Goal: Communication & Community: Answer question/provide support

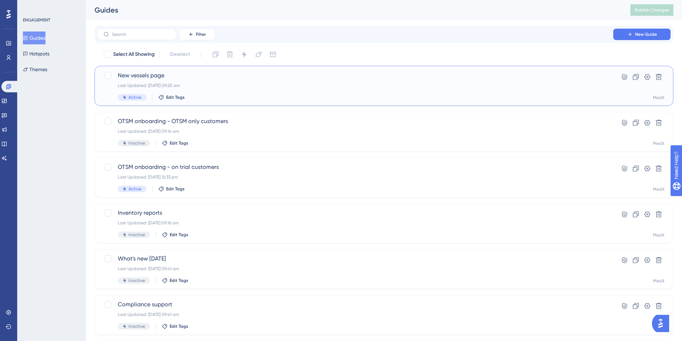
click at [247, 89] on div "New vessels page Last Updated: [DATE] 09:20 am Active Edit Tags" at bounding box center [355, 85] width 475 height 29
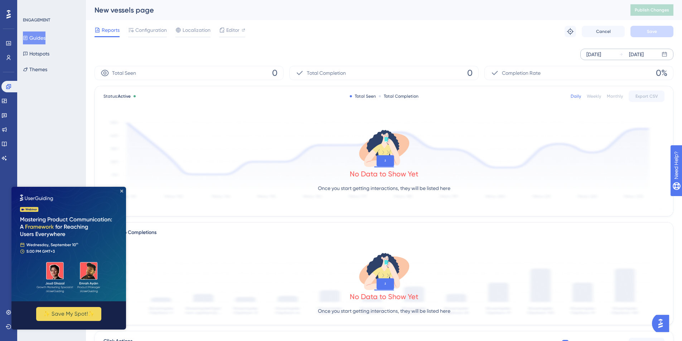
click at [601, 57] on div "[DATE]" at bounding box center [593, 54] width 15 height 9
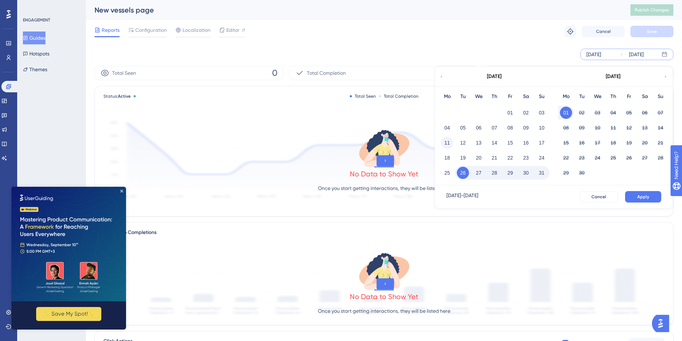
click at [447, 145] on button "11" at bounding box center [447, 143] width 12 height 12
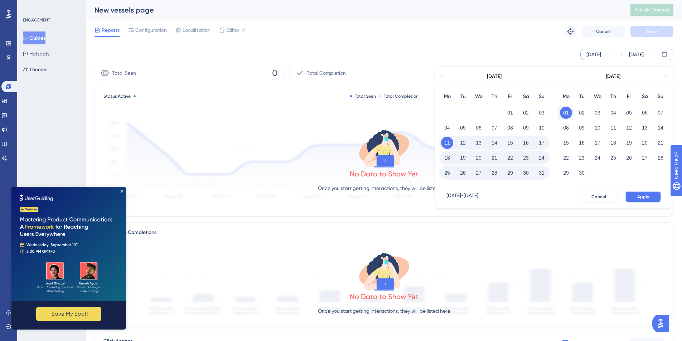
click at [647, 196] on span "Apply" at bounding box center [643, 197] width 12 height 6
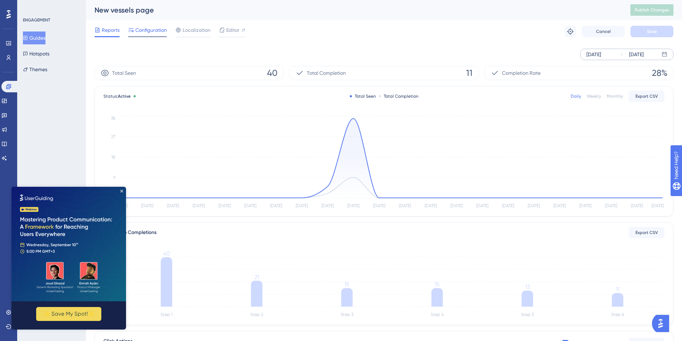
click at [151, 29] on span "Configuration" at bounding box center [150, 30] width 31 height 9
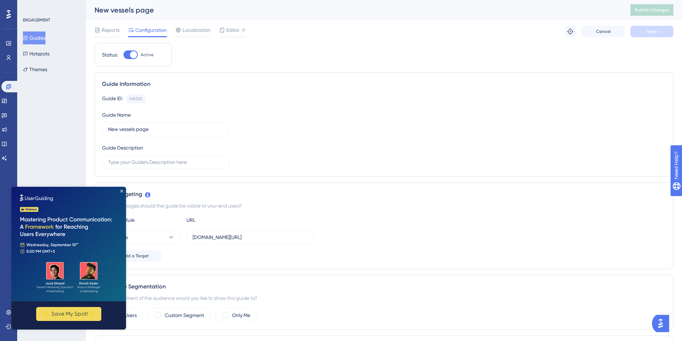
click at [461, 142] on div "Guide ID: 148320 Copy Guide Name New vessels page Guide Description" at bounding box center [384, 131] width 564 height 75
drag, startPoint x: 122, startPoint y: 191, endPoint x: 134, endPoint y: 378, distance: 187.2
click at [122, 191] on icon "Close Preview" at bounding box center [121, 191] width 3 height 3
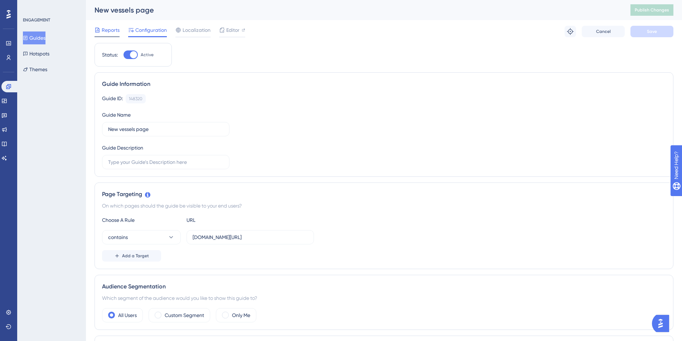
click at [110, 30] on span "Reports" at bounding box center [111, 30] width 18 height 9
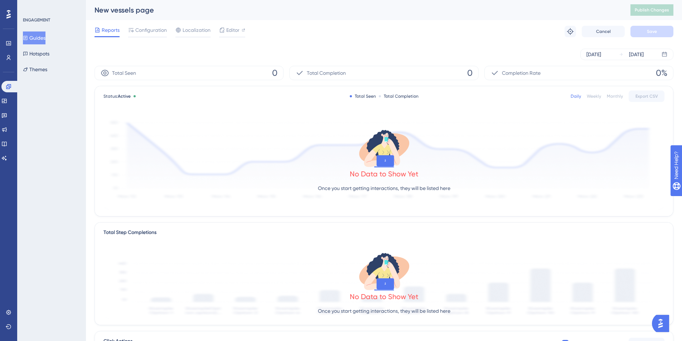
click at [501, 44] on div "[DATE] [DATE]" at bounding box center [383, 54] width 579 height 23
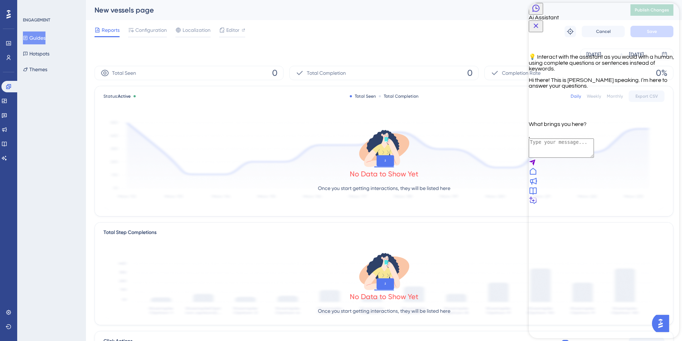
click at [551, 158] on textarea "AI Assistant Text Input" at bounding box center [561, 148] width 65 height 19
type textarea "Talk to someone"
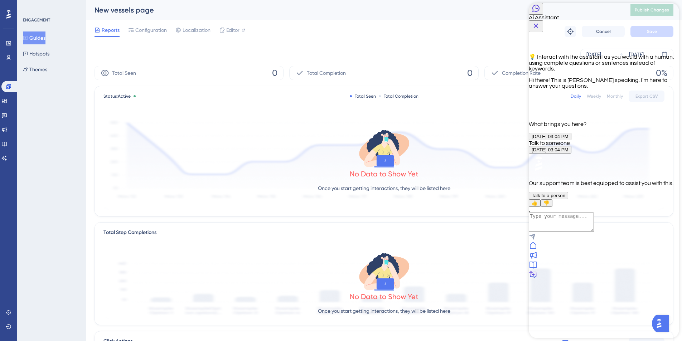
click at [565, 198] on span "Talk to a person" at bounding box center [549, 195] width 34 height 5
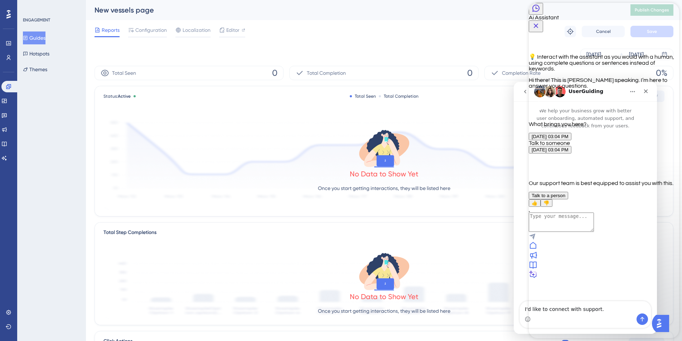
click at [521, 235] on div "Intercom messenger" at bounding box center [585, 216] width 143 height 173
click at [540, 21] on icon "Close Button" at bounding box center [536, 25] width 9 height 9
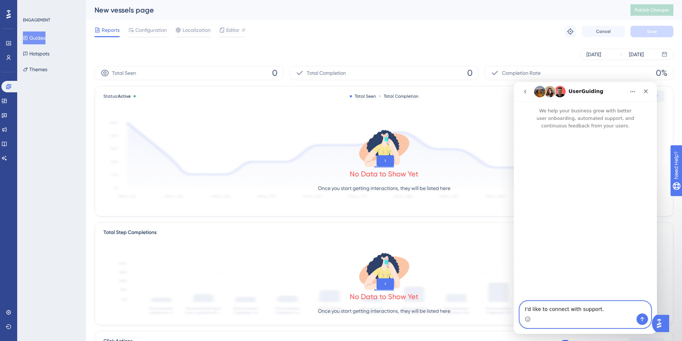
click at [568, 311] on textarea "I'd like to connect with support." at bounding box center [585, 307] width 131 height 12
click at [643, 317] on icon "Send a message…" at bounding box center [642, 319] width 4 height 5
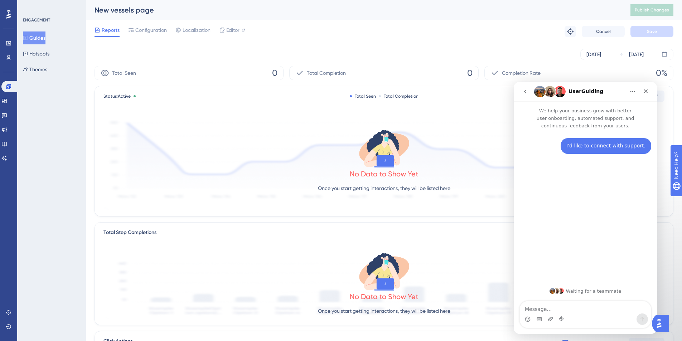
click at [600, 311] on textarea "Message…" at bounding box center [585, 307] width 131 height 12
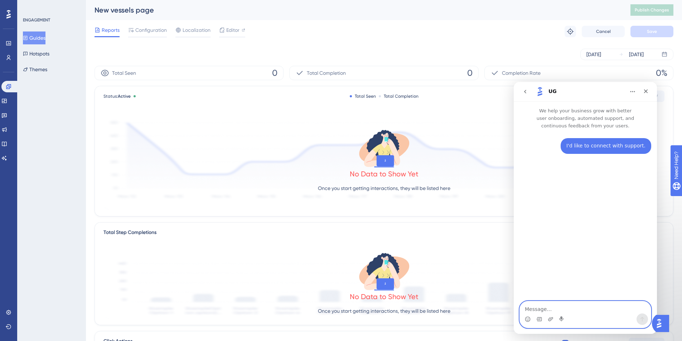
click at [536, 309] on textarea "Message…" at bounding box center [585, 307] width 131 height 12
click at [572, 311] on textarea "Message…" at bounding box center [585, 307] width 131 height 12
click at [573, 310] on textarea "Message…" at bounding box center [585, 307] width 131 height 12
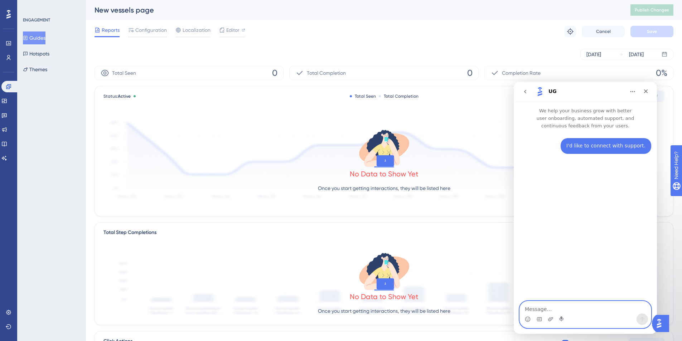
click at [596, 310] on textarea "Message…" at bounding box center [585, 307] width 131 height 12
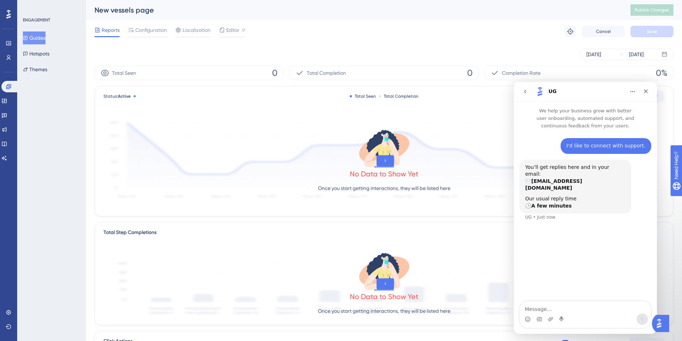
click at [571, 314] on div "Intercom messenger" at bounding box center [585, 319] width 131 height 11
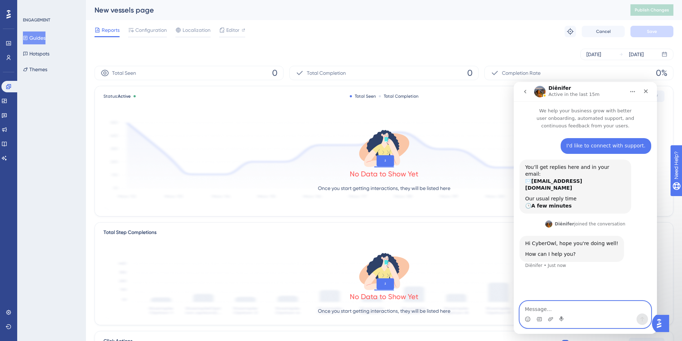
click at [562, 305] on textarea "Message…" at bounding box center [585, 307] width 131 height 12
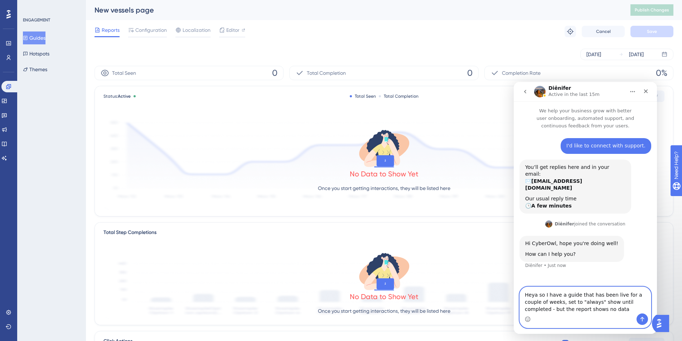
type textarea "Heya so I have a guide that has been live for a couple of weeks, set to "always…"
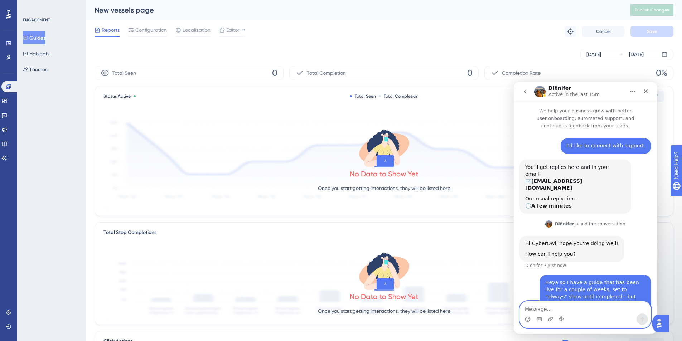
scroll to position [4, 0]
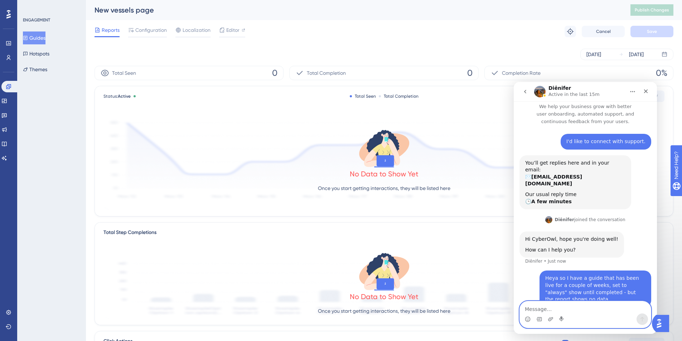
type textarea "O"
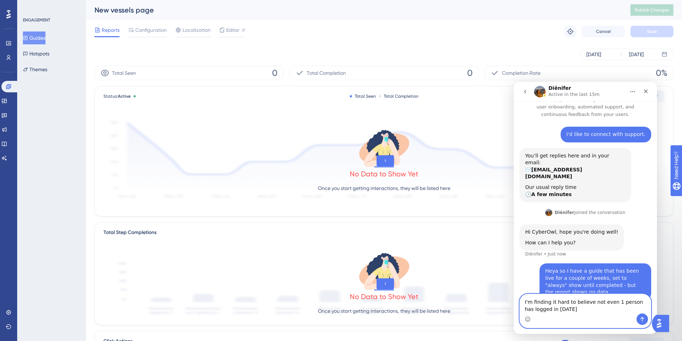
type textarea "I'm finding it hard to believe not even 1 person has logged in [DATE]"
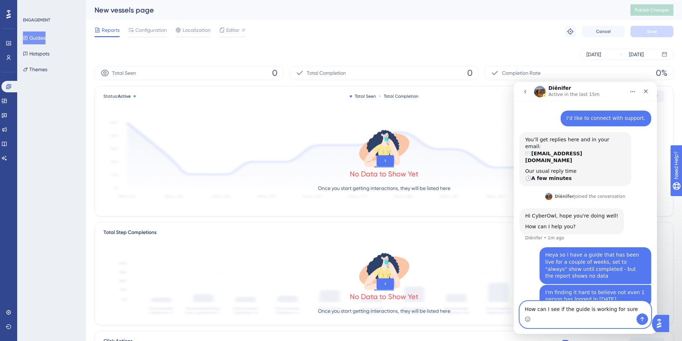
type textarea "How can I see if the guide is working for sure?"
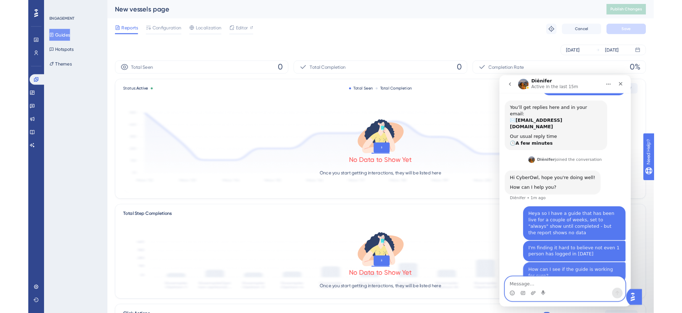
scroll to position [51, 0]
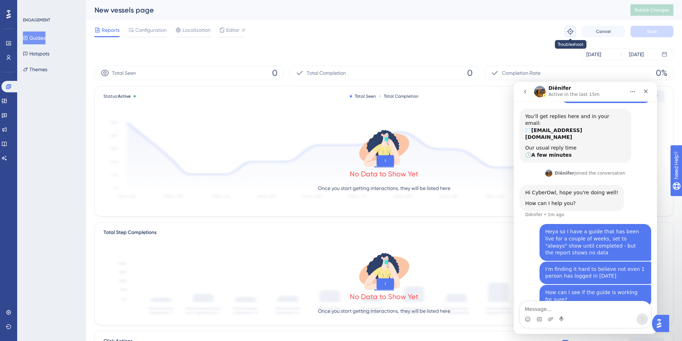
click at [570, 32] on icon at bounding box center [570, 31] width 7 height 7
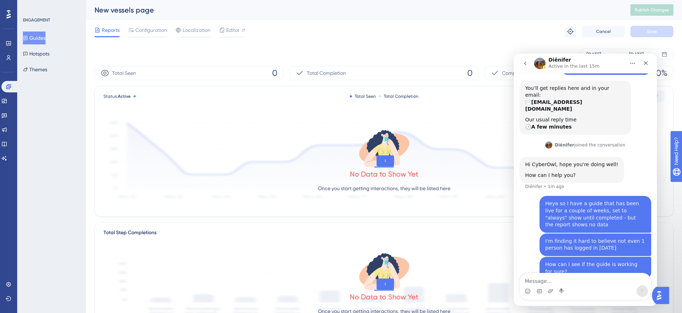
scroll to position [78, 0]
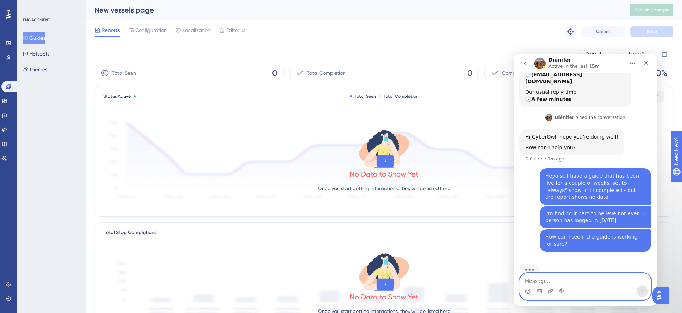
click at [596, 280] on textarea "Message…" at bounding box center [585, 279] width 131 height 12
click at [572, 31] on icon at bounding box center [570, 31] width 6 height 6
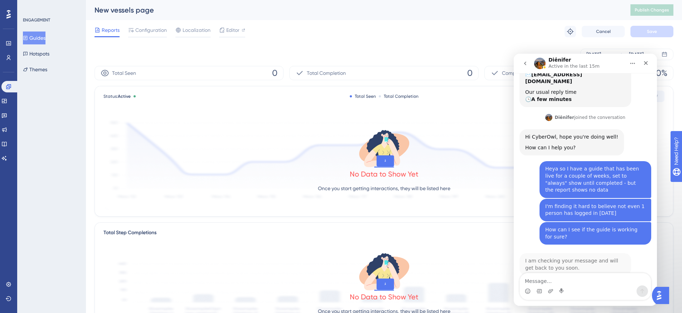
scroll to position [79, 0]
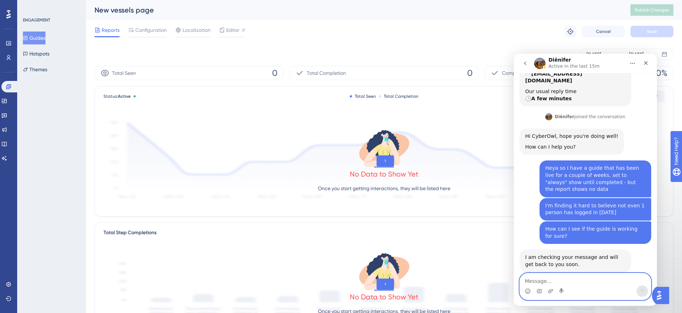
click at [590, 273] on textarea "Message…" at bounding box center [585, 279] width 131 height 12
click at [586, 285] on textarea "Message…" at bounding box center [585, 279] width 131 height 12
type textarea "Ok"
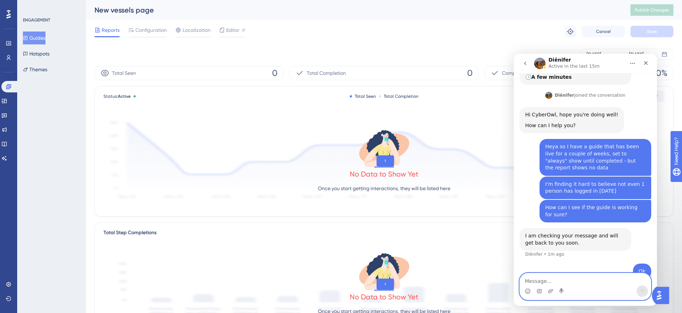
click at [579, 279] on textarea "Message…" at bounding box center [585, 279] width 131 height 12
click at [562, 65] on p "Active in the last 15m" at bounding box center [573, 66] width 51 height 7
click at [28, 38] on icon at bounding box center [25, 37] width 5 height 5
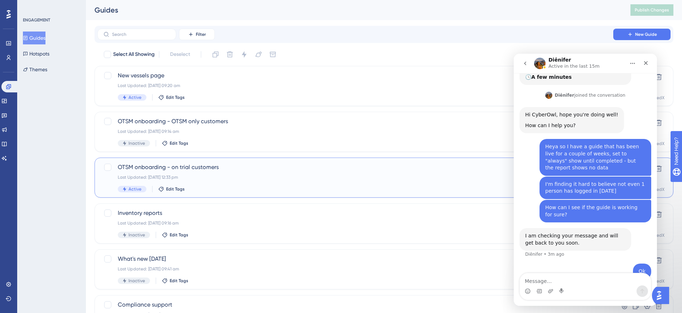
click at [359, 182] on div "OTSM onboarding - on trial customers Last Updated: [DATE] 12:33 pm Active Edit …" at bounding box center [355, 177] width 475 height 29
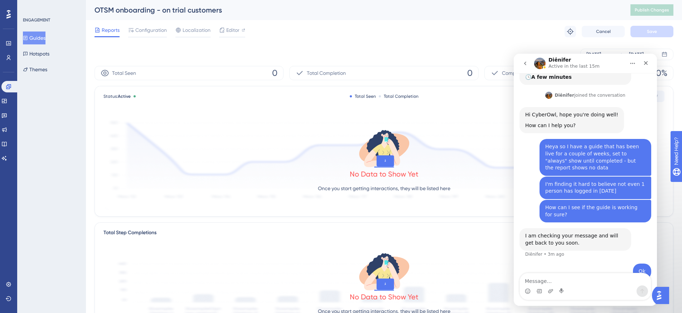
click at [41, 39] on button "Guides" at bounding box center [34, 37] width 23 height 13
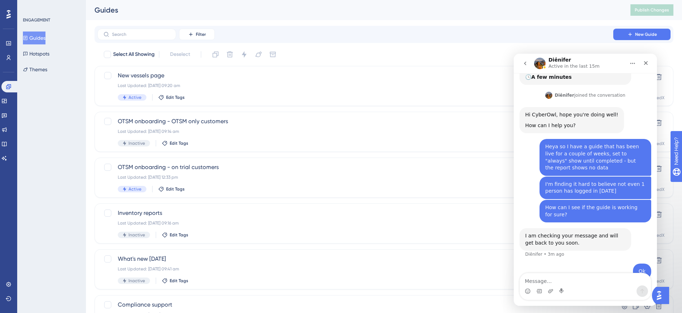
click at [316, 20] on div "Performance Users Engagement Widgets Feedback Product Updates Knowledge Base AI…" at bounding box center [384, 272] width 596 height 544
click at [7, 113] on icon at bounding box center [4, 115] width 5 height 5
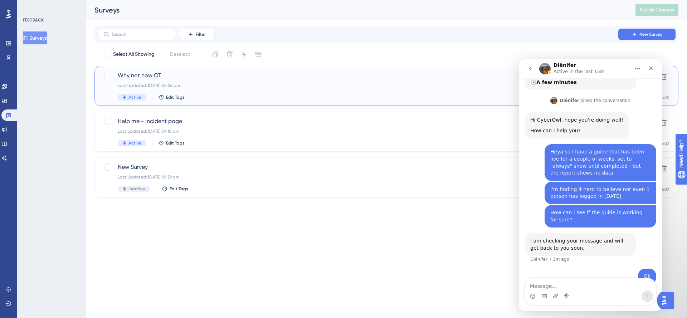
click at [266, 89] on div "Why not now OT Last Updated: [DATE] 05:24 pm Active Edit Tags" at bounding box center [358, 85] width 480 height 29
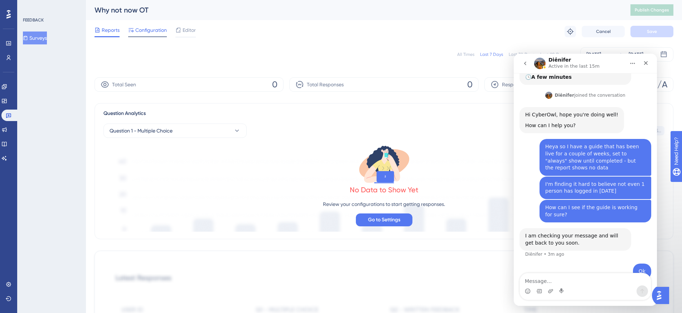
click at [151, 33] on span "Configuration" at bounding box center [150, 30] width 31 height 9
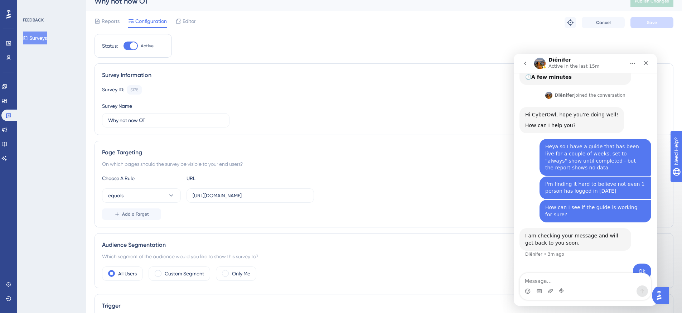
scroll to position [14, 0]
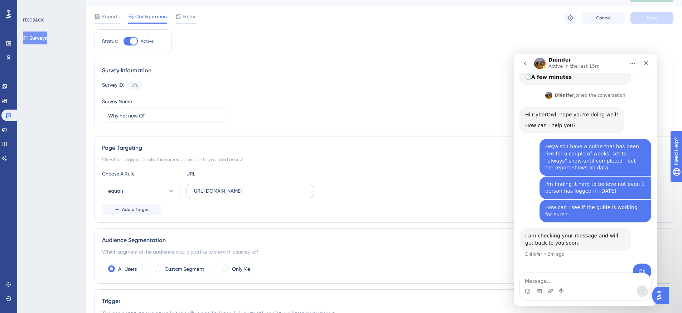
click at [265, 195] on label "[URL][DOMAIN_NAME]" at bounding box center [249, 191] width 127 height 14
click at [265, 195] on input "[URL][DOMAIN_NAME]" at bounding box center [250, 191] width 115 height 8
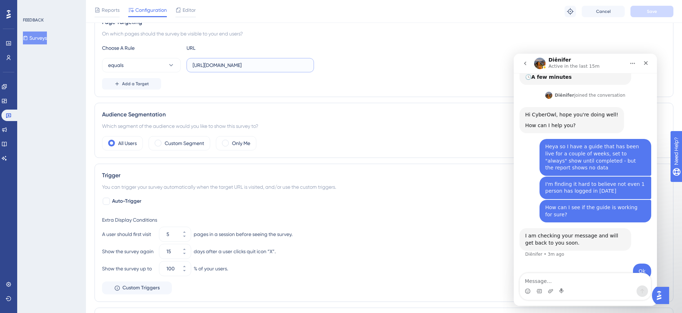
scroll to position [27, 0]
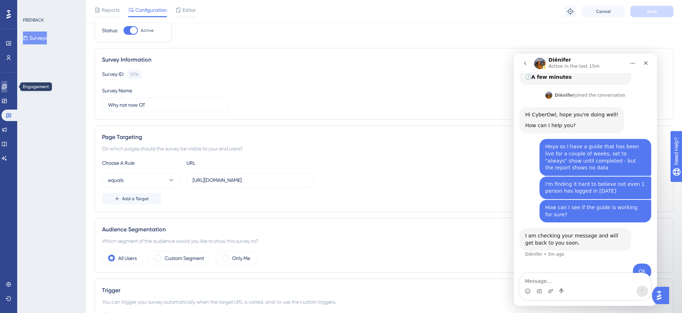
click at [7, 87] on icon at bounding box center [4, 87] width 6 height 6
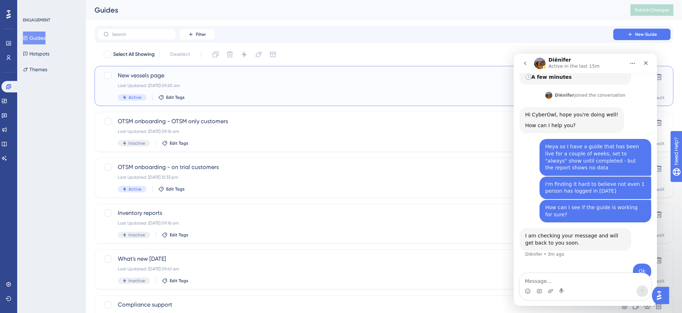
click at [246, 90] on div "New vessels page Last Updated: [DATE] 09:20 am Active Edit Tags" at bounding box center [355, 85] width 475 height 29
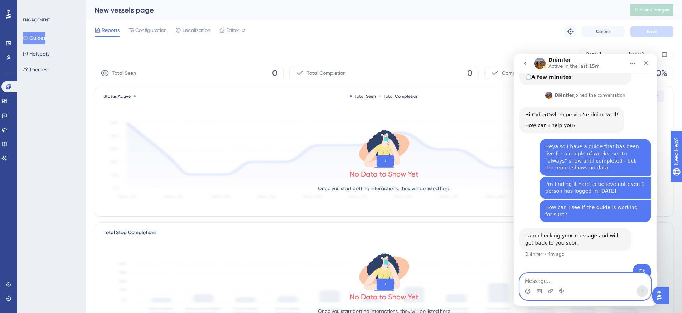
click at [581, 280] on textarea "Message…" at bounding box center [585, 279] width 131 height 12
click at [581, 280] on main "Diênifer Active in the last 15m We help your business grow with better user onb…" at bounding box center [585, 180] width 143 height 252
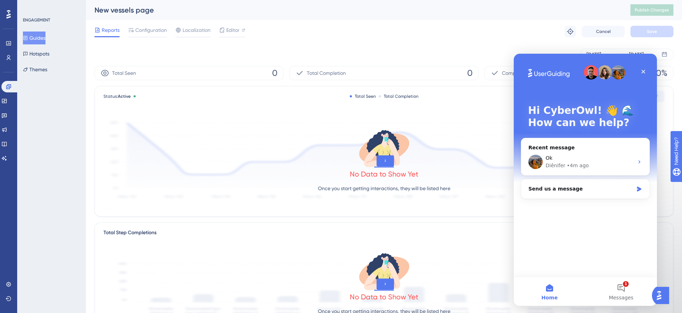
click at [581, 280] on button "Home" at bounding box center [550, 291] width 72 height 29
click at [624, 290] on button "1 Messages" at bounding box center [621, 291] width 72 height 29
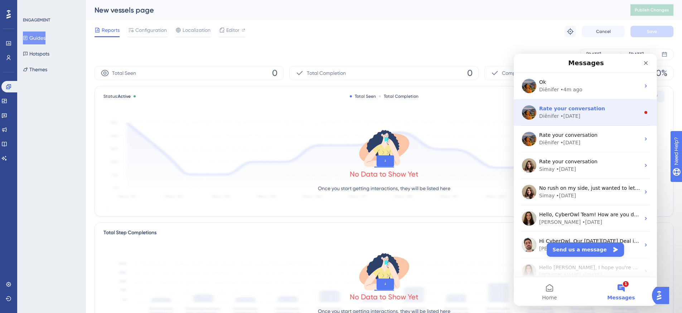
click at [604, 118] on div "Diênifer • [DATE]" at bounding box center [589, 116] width 101 height 8
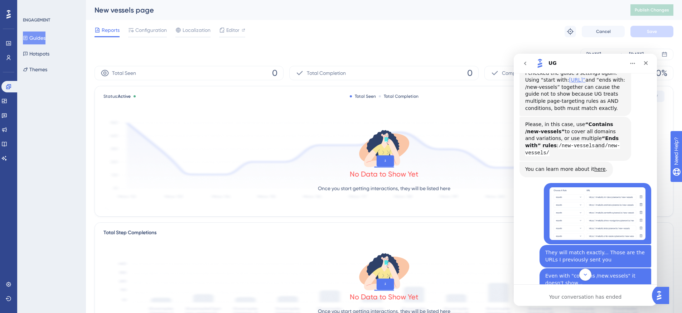
scroll to position [74, 0]
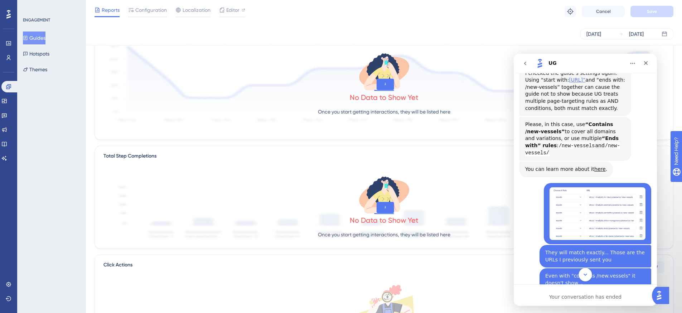
click at [587, 277] on icon "Scroll to bottom" at bounding box center [585, 274] width 6 height 6
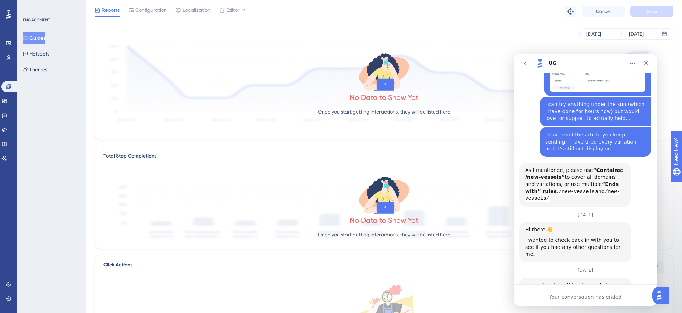
scroll to position [1928, 0]
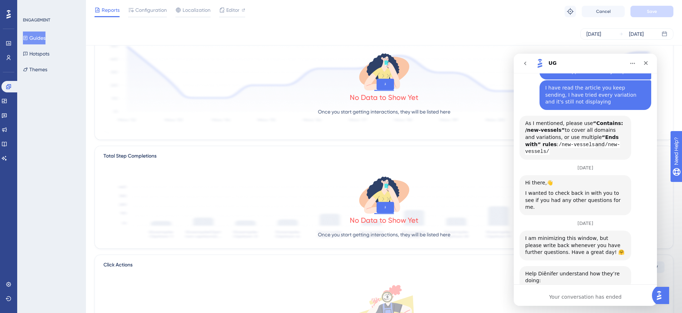
click at [524, 63] on icon "go back" at bounding box center [525, 63] width 6 height 6
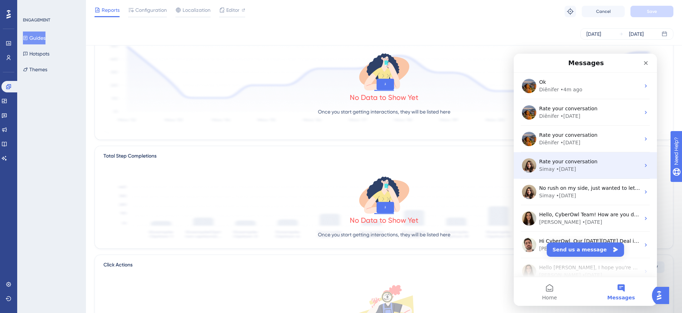
scroll to position [23, 0]
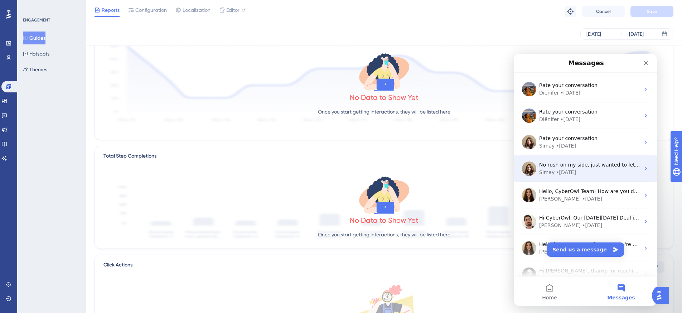
click at [587, 173] on div "Simay • [DATE]" at bounding box center [589, 173] width 101 height 8
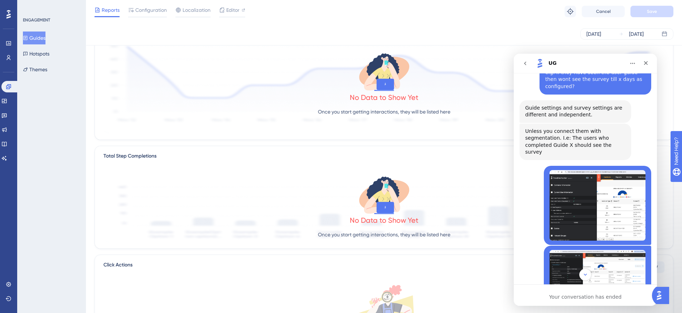
scroll to position [3172, 0]
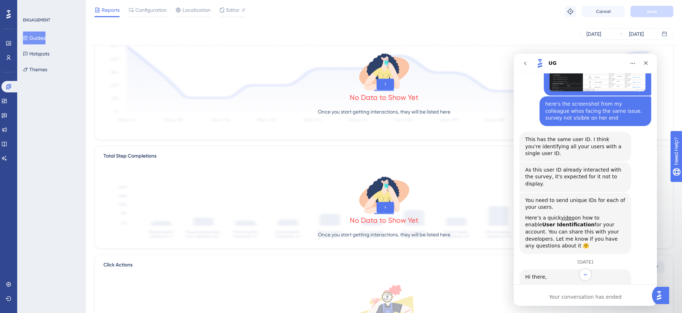
click at [525, 65] on icon "go back" at bounding box center [525, 64] width 2 height 4
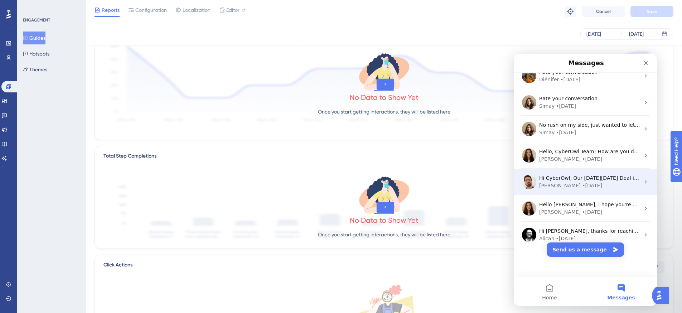
scroll to position [0, 0]
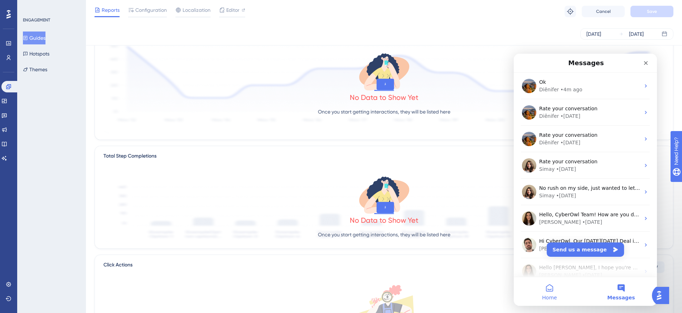
click at [549, 295] on span "Home" at bounding box center [549, 297] width 15 height 5
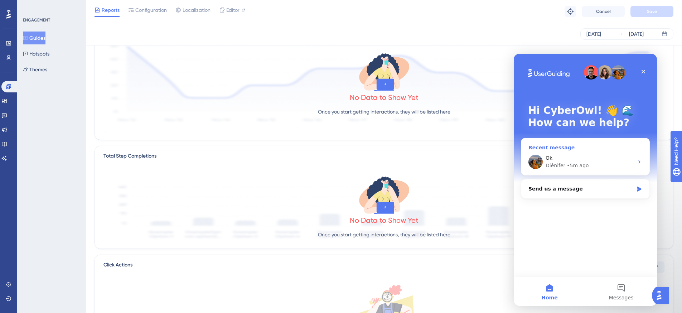
click at [590, 163] on div "Diênifer • 5m ago" at bounding box center [590, 166] width 88 height 8
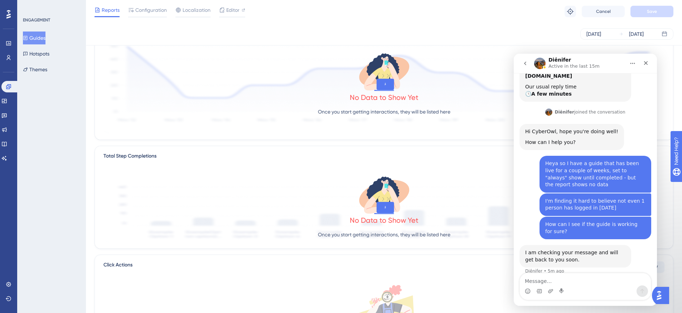
scroll to position [101, 0]
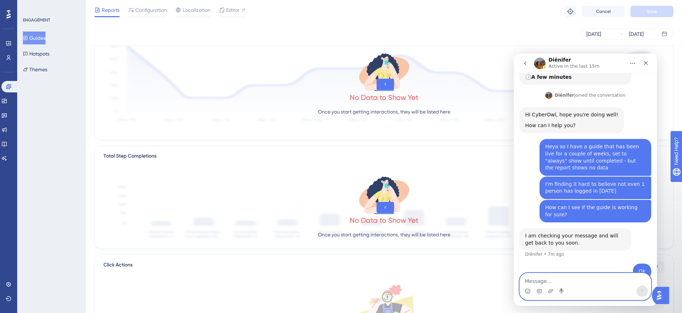
click at [570, 278] on textarea "Message…" at bounding box center [585, 279] width 131 height 12
click at [570, 279] on textarea "Message…" at bounding box center [585, 279] width 131 height 12
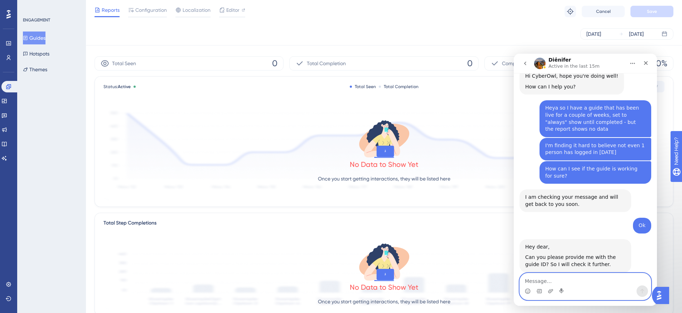
scroll to position [0, 0]
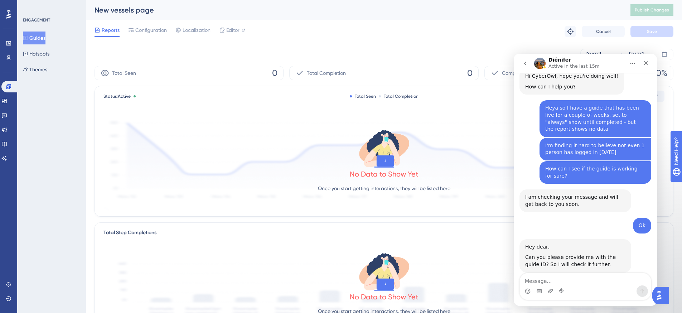
drag, startPoint x: 150, startPoint y: 34, endPoint x: 154, endPoint y: 75, distance: 41.0
click at [150, 34] on span "Configuration" at bounding box center [150, 30] width 31 height 9
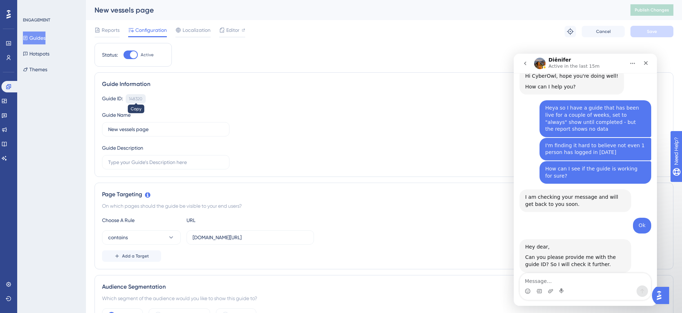
click at [139, 98] on div "148320" at bounding box center [136, 99] width 14 height 6
click at [549, 282] on textarea "Message…" at bounding box center [585, 279] width 131 height 12
click at [562, 282] on textarea "Message…" at bounding box center [585, 279] width 131 height 12
paste textarea "148320"
type textarea "148320"
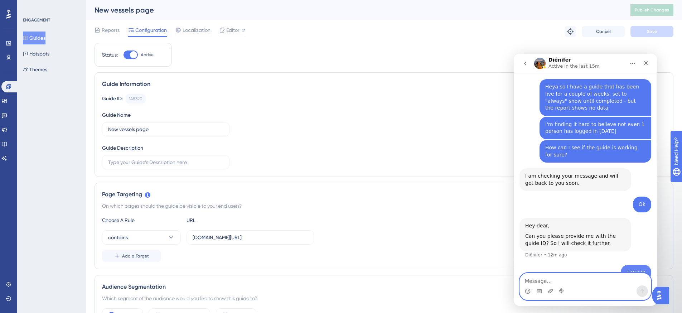
scroll to position [161, 0]
click at [575, 276] on textarea "Message…" at bounding box center [585, 279] width 131 height 12
click at [571, 32] on icon at bounding box center [570, 31] width 7 height 7
click at [541, 283] on textarea "Message…" at bounding box center [585, 279] width 131 height 12
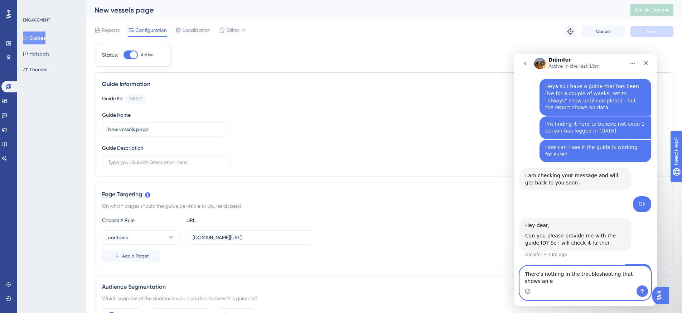
scroll to position [168, 0]
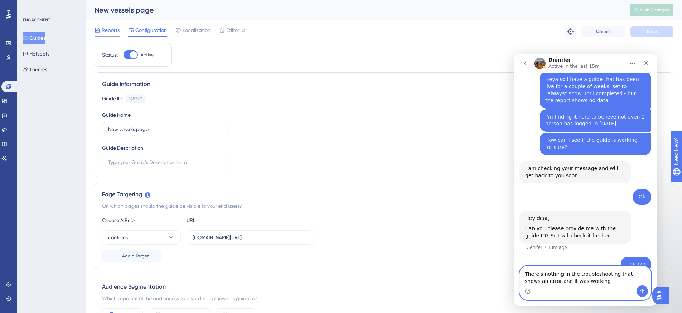
type textarea "There's nothing in the troubleshooting that shows an error and it was working"
click at [111, 31] on span "Reports" at bounding box center [111, 30] width 18 height 9
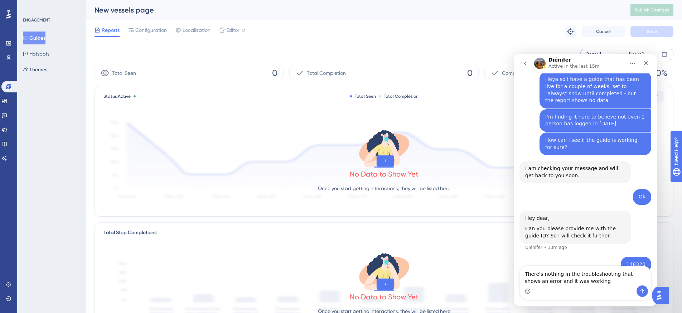
click at [601, 50] on div "[DATE]" at bounding box center [593, 54] width 15 height 9
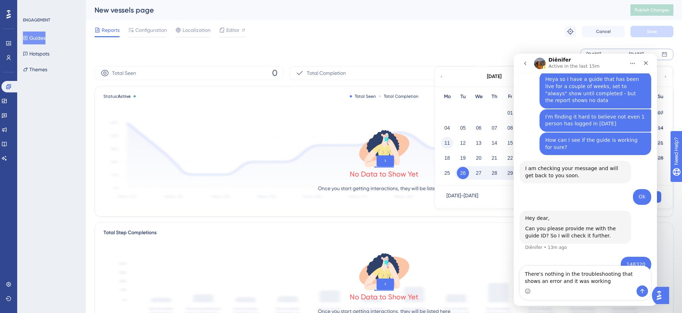
click at [449, 145] on button "11" at bounding box center [447, 143] width 12 height 12
drag, startPoint x: 582, startPoint y: 58, endPoint x: 443, endPoint y: 55, distance: 139.6
click html "Diênifer Active in the last 15m We help your business grow with better user onb…"
click at [524, 64] on icon "go back" at bounding box center [525, 63] width 6 height 6
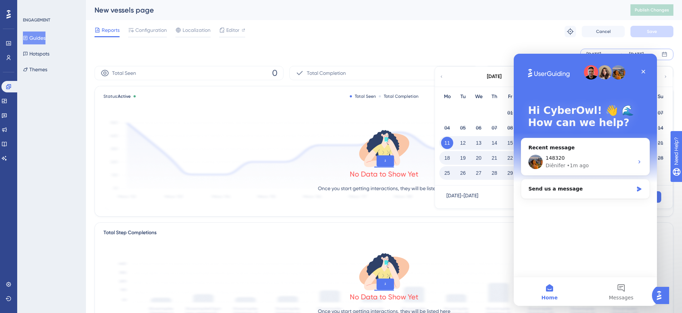
click at [549, 66] on div "Intercom messenger" at bounding box center [585, 72] width 115 height 14
click at [449, 140] on button "11" at bounding box center [447, 143] width 12 height 12
click at [659, 196] on button "Apply" at bounding box center [643, 196] width 36 height 11
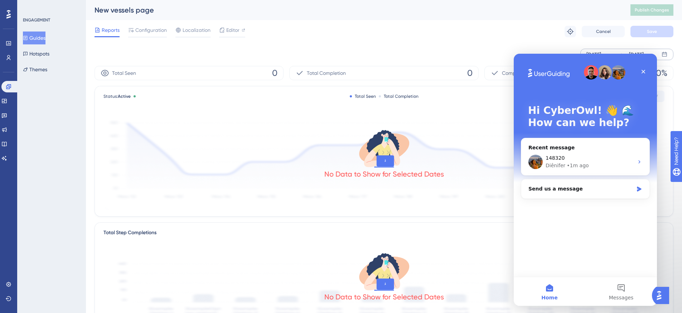
click at [600, 52] on div "[DATE]" at bounding box center [593, 54] width 15 height 9
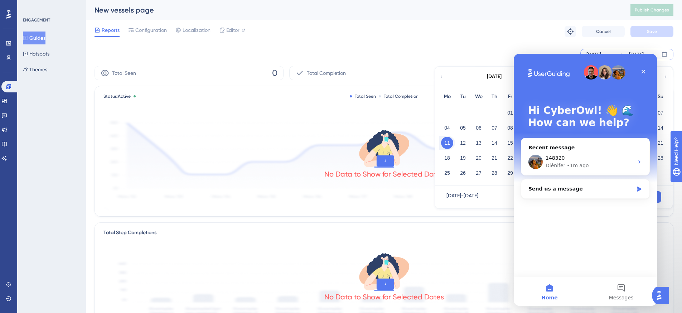
click at [447, 141] on button "11" at bounding box center [447, 143] width 12 height 12
click at [506, 173] on button "29" at bounding box center [510, 173] width 12 height 12
click at [661, 197] on button "Apply" at bounding box center [643, 196] width 36 height 11
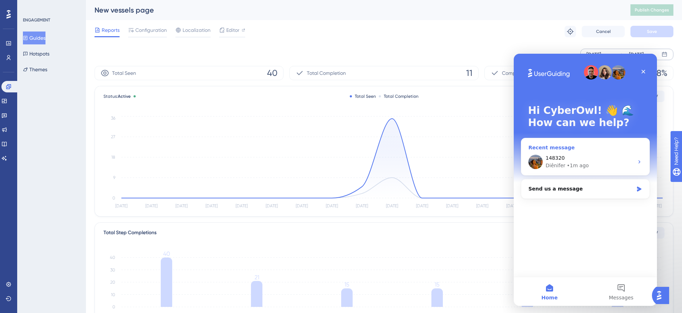
click at [588, 163] on div "Diênifer • 1m ago" at bounding box center [590, 166] width 88 height 8
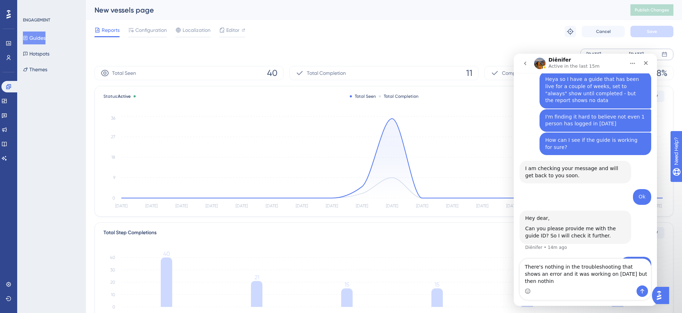
scroll to position [175, 0]
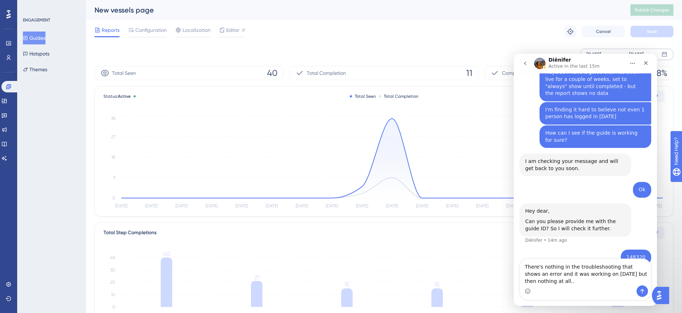
type textarea "There's nothing in the troubleshooting that shows an error and it was working o…"
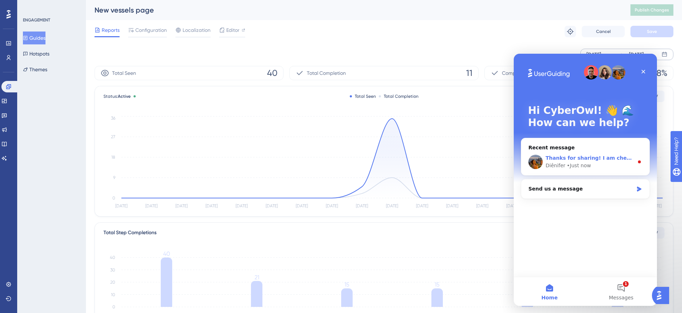
click at [629, 154] on div "Thanks for sharing! I am checking it right now!" at bounding box center [590, 158] width 88 height 8
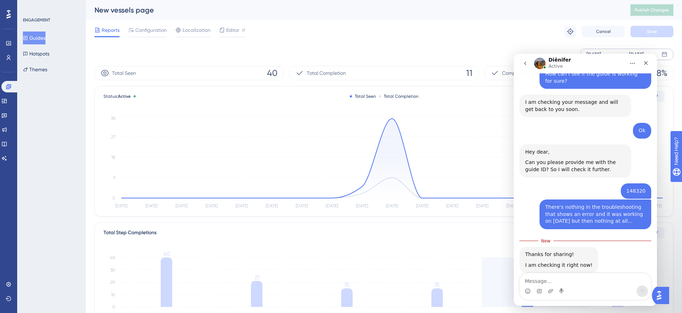
scroll to position [235, 0]
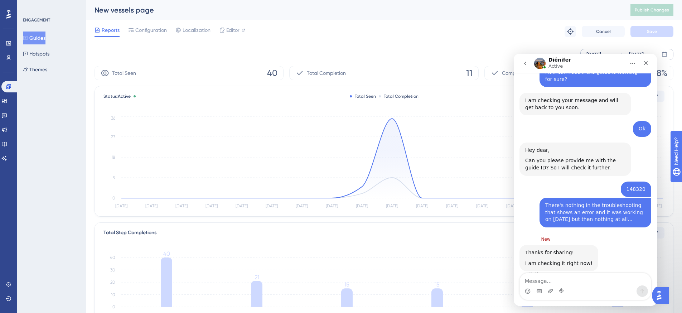
click at [595, 281] on textarea "Message…" at bounding box center [585, 279] width 131 height 12
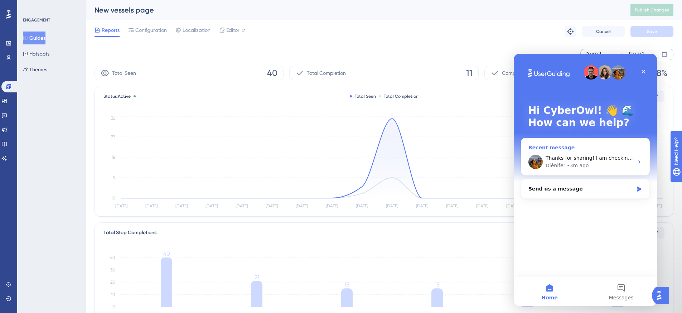
click at [584, 162] on div "• 3m ago" at bounding box center [578, 166] width 22 height 8
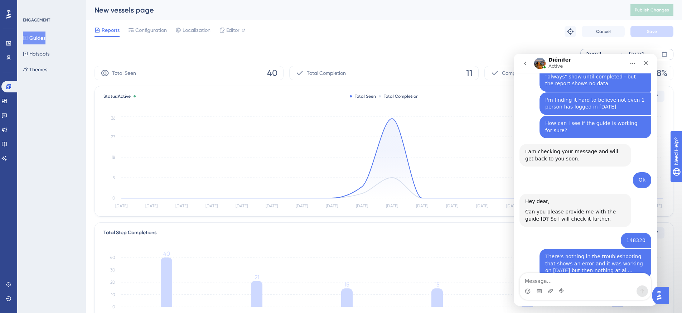
scroll to position [223, 0]
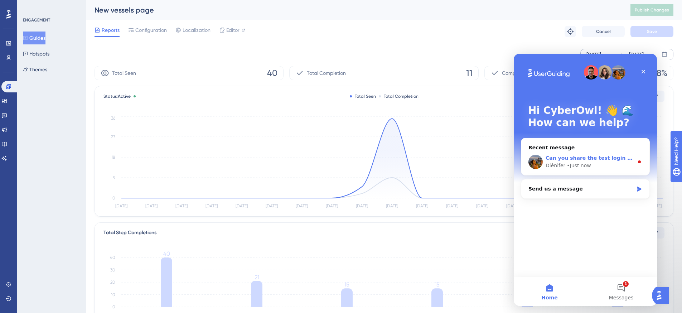
click at [595, 164] on div "Diênifer • Just now" at bounding box center [590, 166] width 88 height 8
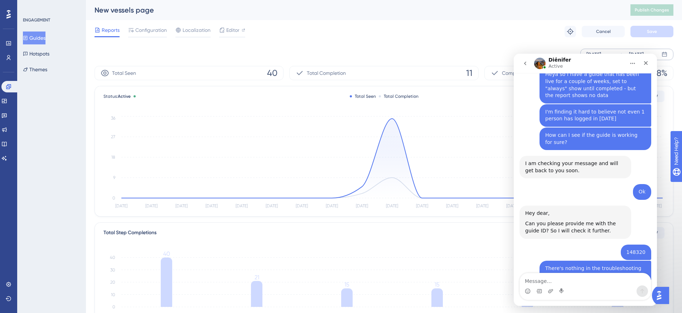
scroll to position [265, 0]
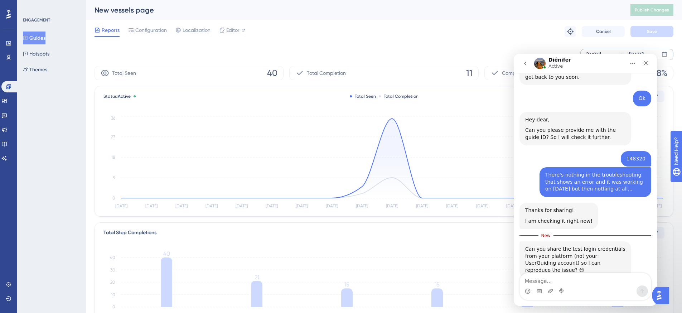
click at [591, 283] on textarea "Message…" at bounding box center [585, 279] width 131 height 12
click at [592, 281] on textarea "Message…" at bounding box center [585, 279] width 131 height 12
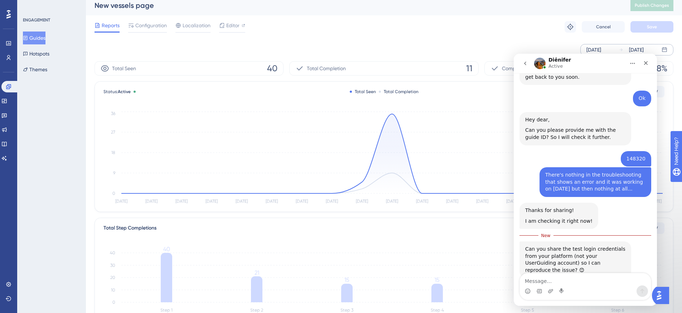
scroll to position [14, 0]
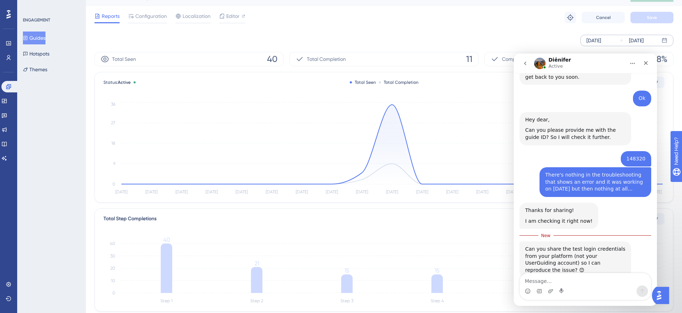
type textarea "m"
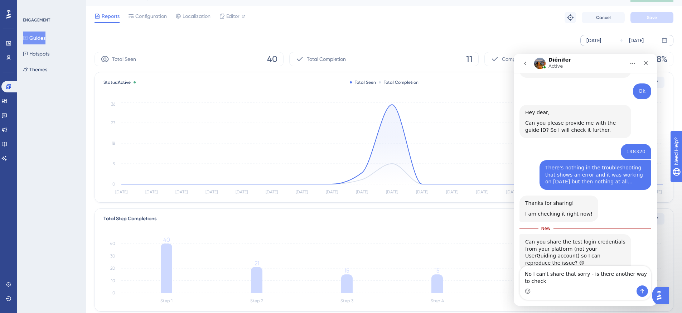
type textarea "No I can't share that sorry - is there another way to check?"
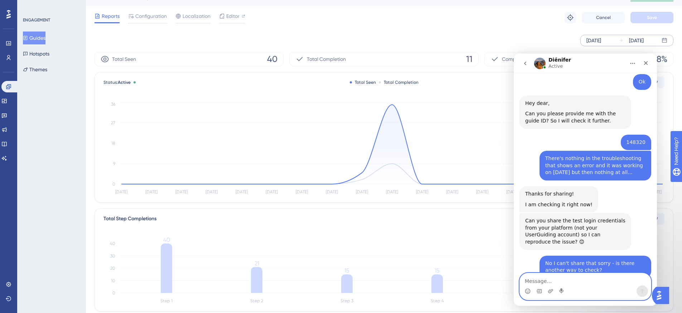
scroll to position [310, 0]
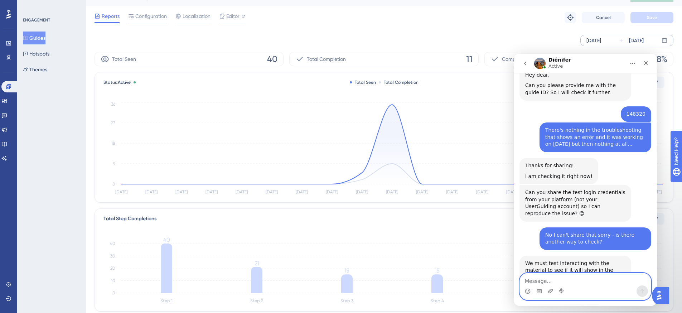
click at [579, 280] on textarea "Message…" at bounding box center [585, 279] width 131 height 12
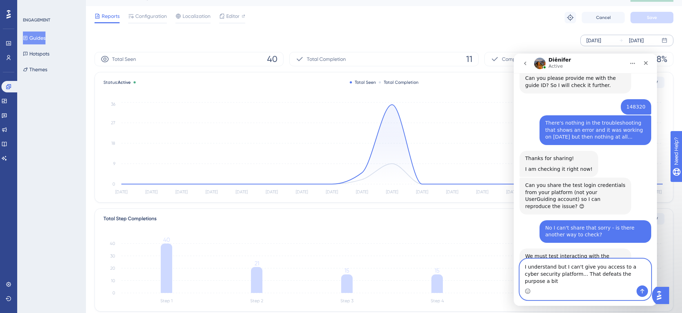
click at [564, 283] on textarea "I understand but I can't give you access to a cyber security platform... That d…" at bounding box center [585, 272] width 131 height 26
click at [624, 274] on textarea "I understand but I can't give you access to a cyber security platform... That d…" at bounding box center [585, 272] width 131 height 26
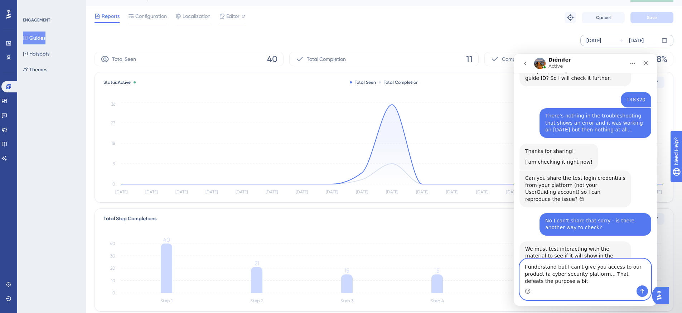
type textarea "I understand but I can't give you access to our product (a cyber security platf…"
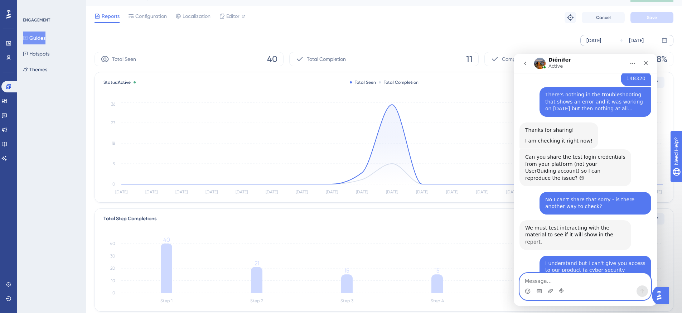
scroll to position [397, 0]
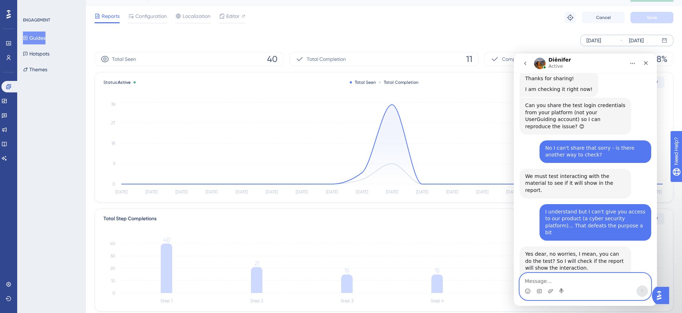
click at [586, 280] on textarea "Message…" at bounding box center [585, 279] width 131 height 12
click at [586, 281] on textarea "Message…" at bounding box center [585, 279] width 131 height 12
click at [577, 278] on textarea "Message…" at bounding box center [585, 279] width 131 height 12
type textarea "Ok what test do I need to do?"
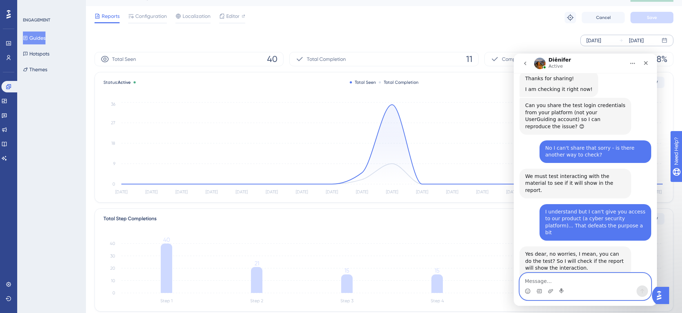
scroll to position [418, 0]
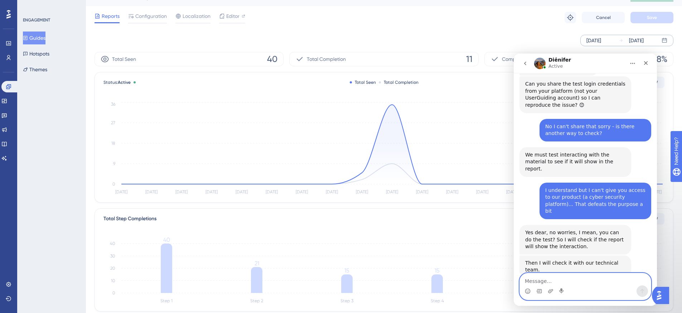
click at [585, 278] on textarea "Message…" at bounding box center [585, 279] width 131 height 12
click at [590, 295] on div "Ok what test do I need to do?" at bounding box center [608, 298] width 74 height 7
click at [596, 279] on textarea "Message…" at bounding box center [585, 279] width 131 height 12
click at [409, 24] on div "Reports Configuration Localization Editor Troubleshoot Cancel Save" at bounding box center [383, 17] width 579 height 23
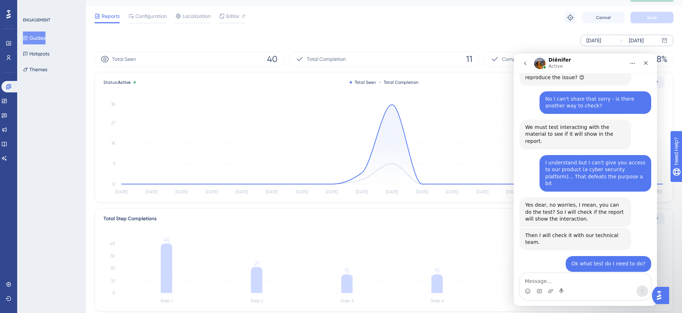
scroll to position [468, 0]
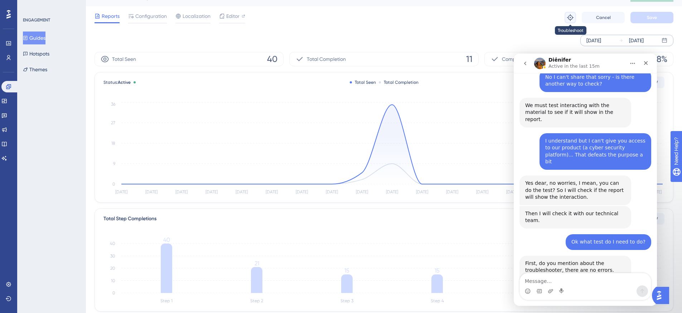
click at [567, 20] on icon at bounding box center [570, 17] width 7 height 7
click at [580, 280] on textarea "Message…" at bounding box center [585, 279] width 131 height 12
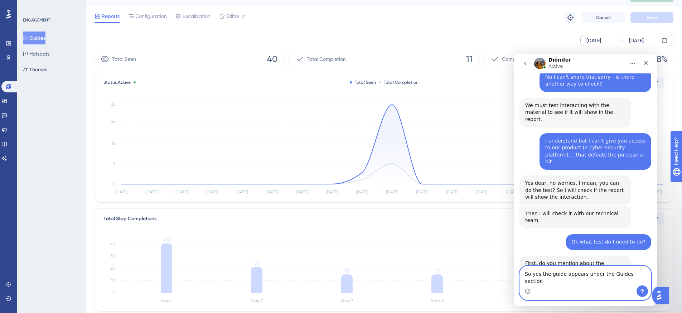
type textarea "So yes the guide appears under the Guides section"
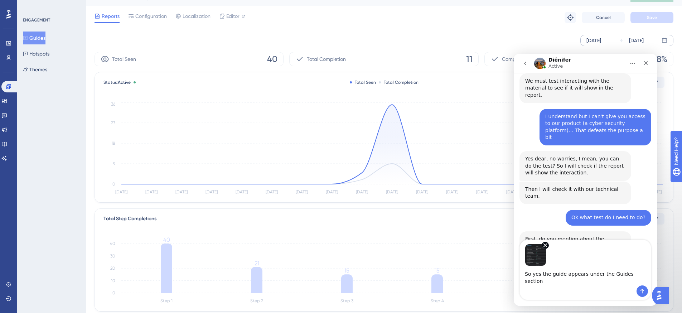
scroll to position [494, 0]
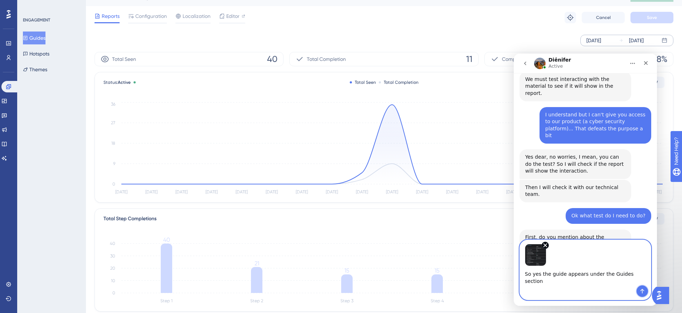
click at [644, 292] on icon "Send a message…" at bounding box center [642, 291] width 6 height 6
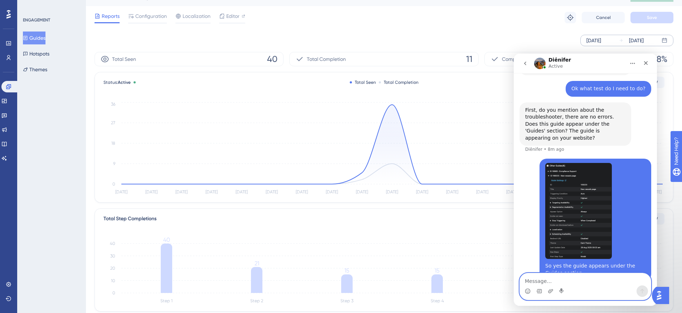
scroll to position [623, 0]
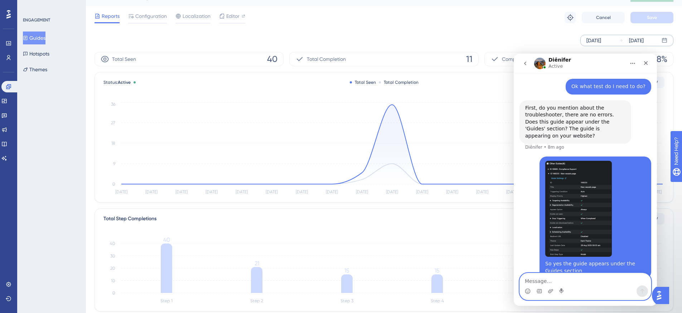
click at [562, 281] on textarea "Message…" at bounding box center [585, 279] width 131 height 12
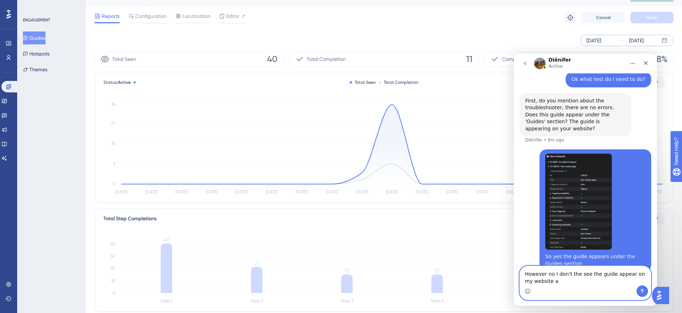
scroll to position [603, 0]
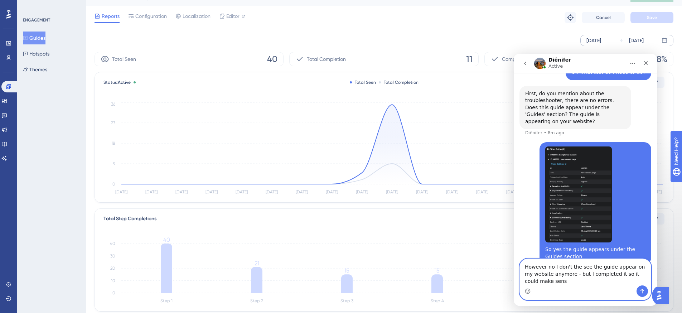
type textarea "However no I don't the see the guide appear on my website anymore - but I compl…"
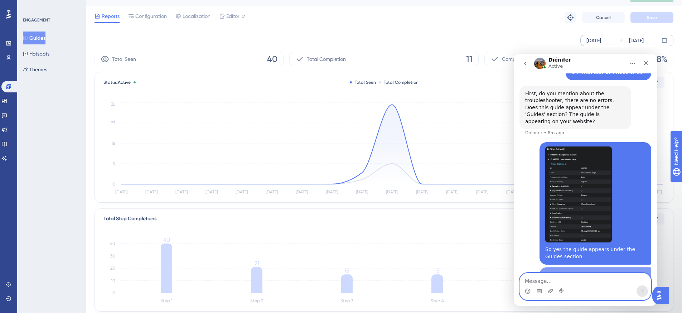
scroll to position [654, 0]
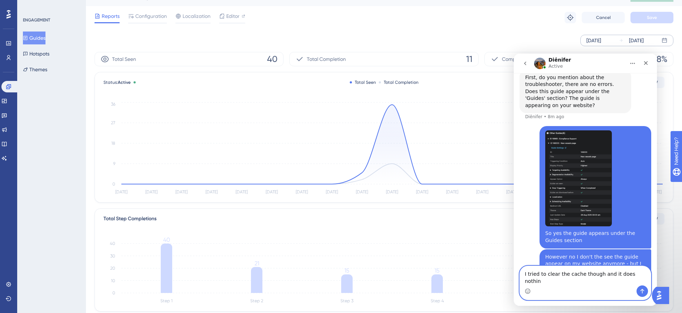
type textarea "I tried to clear the cache though and it does nothing"
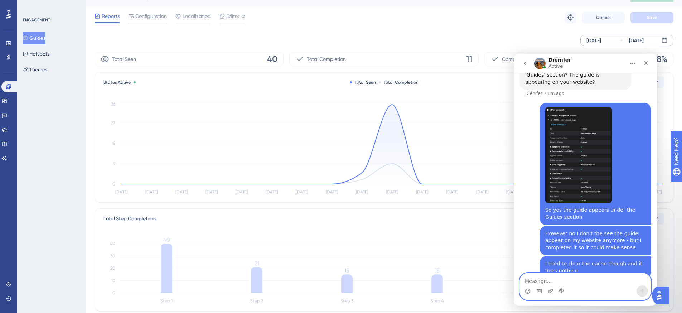
scroll to position [649, 0]
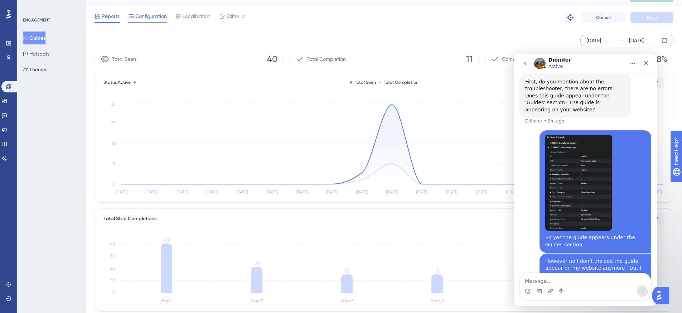
click at [150, 17] on span "Configuration" at bounding box center [150, 16] width 31 height 9
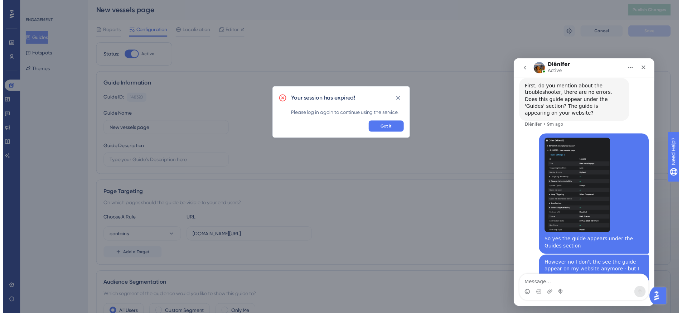
scroll to position [677, 0]
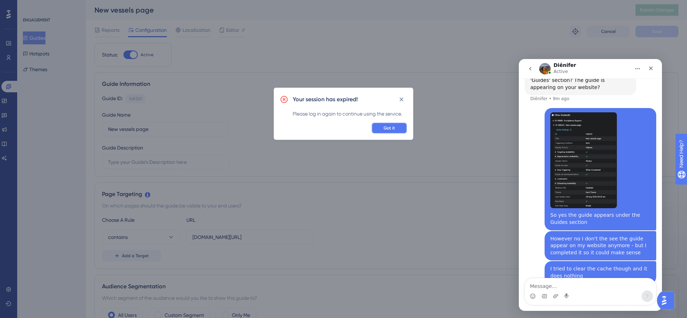
click at [390, 127] on span "Got it" at bounding box center [389, 128] width 11 height 6
